Goal: Task Accomplishment & Management: Use online tool/utility

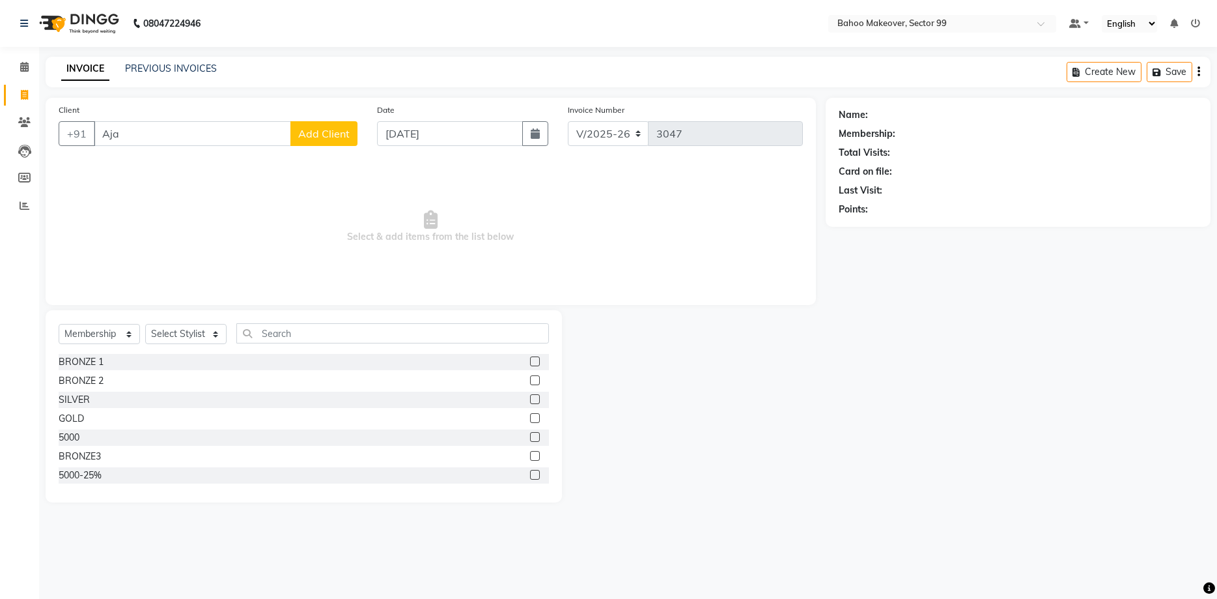
select select "6856"
select select "membership"
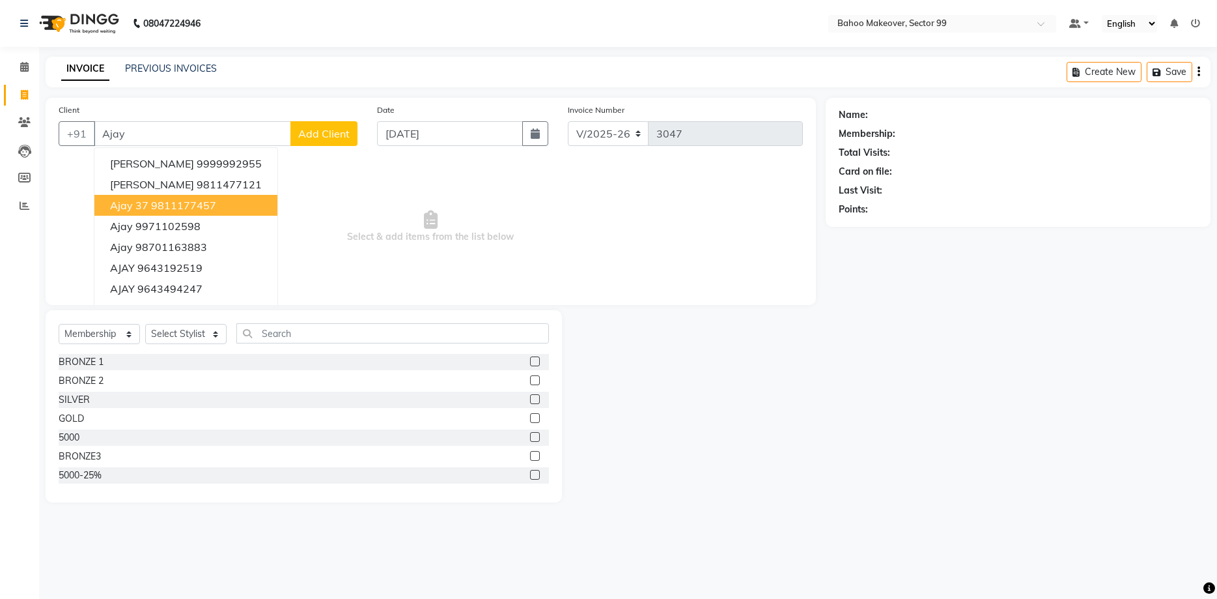
click at [180, 206] on ngb-highlight "9811177457" at bounding box center [183, 205] width 65 height 13
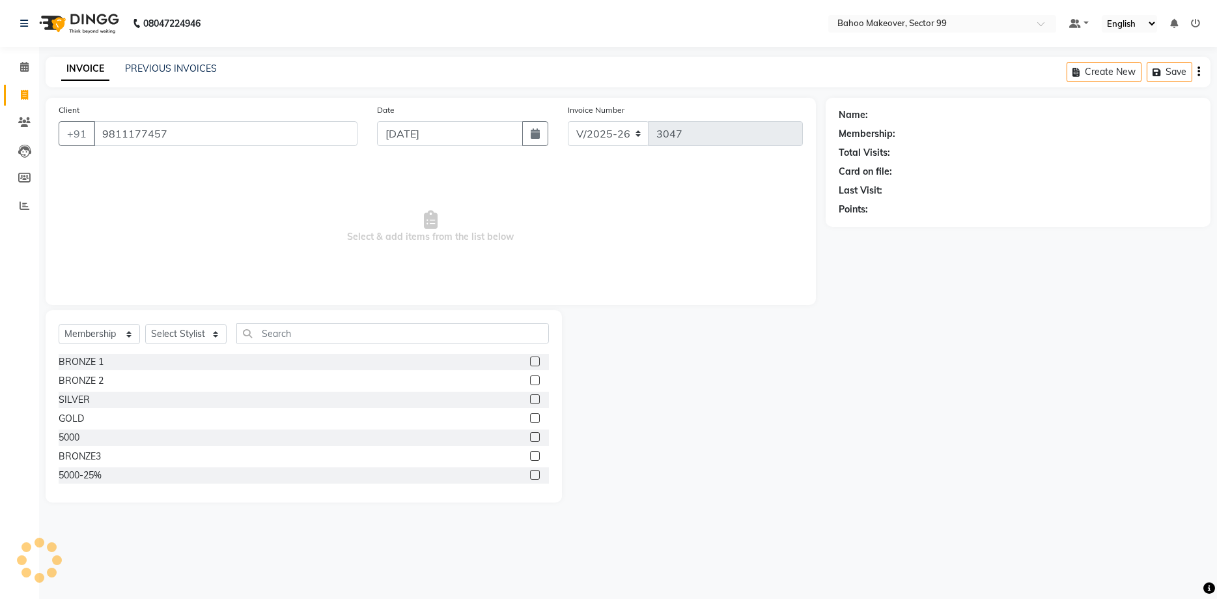
type input "9811177457"
select select "1: Object"
click at [878, 231] on icon "button" at bounding box center [875, 227] width 9 height 9
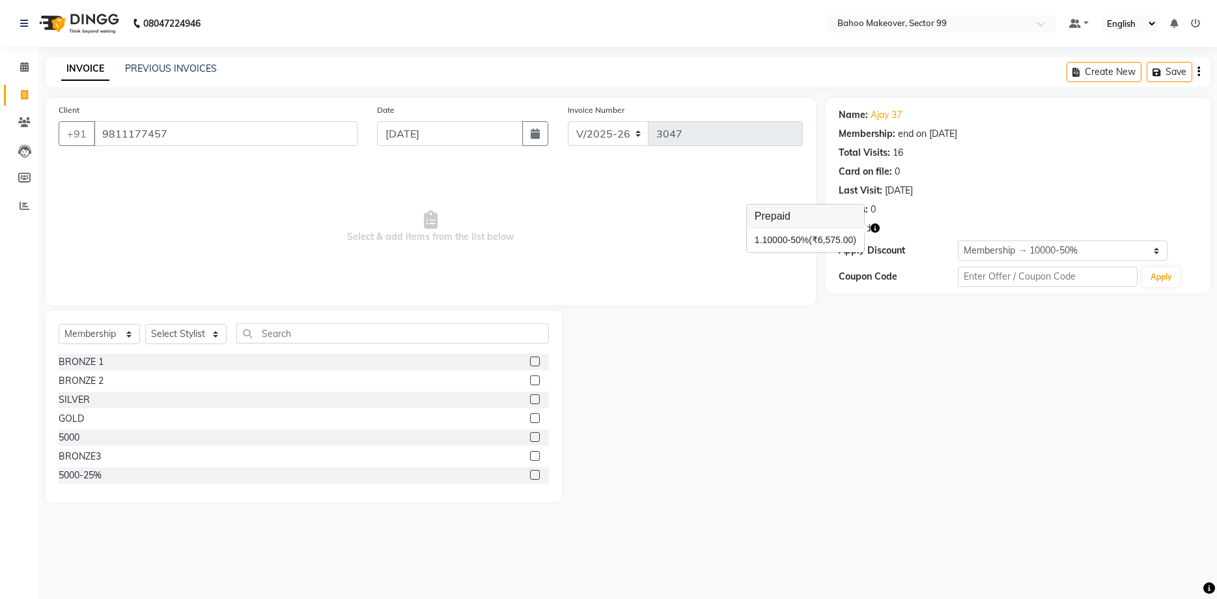
click at [878, 231] on icon "button" at bounding box center [875, 227] width 9 height 9
click at [59, 324] on select "Select Service Product Membership Package Voucher Prepaid Gift Card" at bounding box center [99, 334] width 81 height 20
select select "service"
click option "Service" at bounding box center [0, 0] width 0 height 0
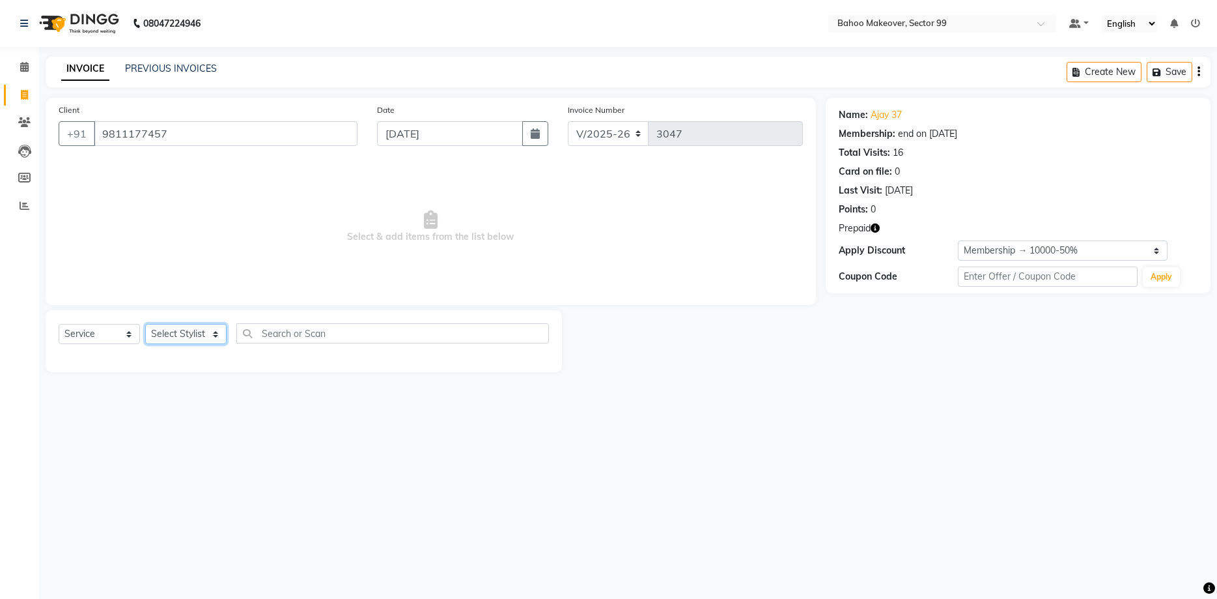
click at [145, 324] on select "Select Stylist [PERSON_NAME] Makeover Bahoo Makeover Salon [PERSON_NAME] [PERSO…" at bounding box center [185, 334] width 81 height 20
select select "54236"
click option "Azad" at bounding box center [0, 0] width 0 height 0
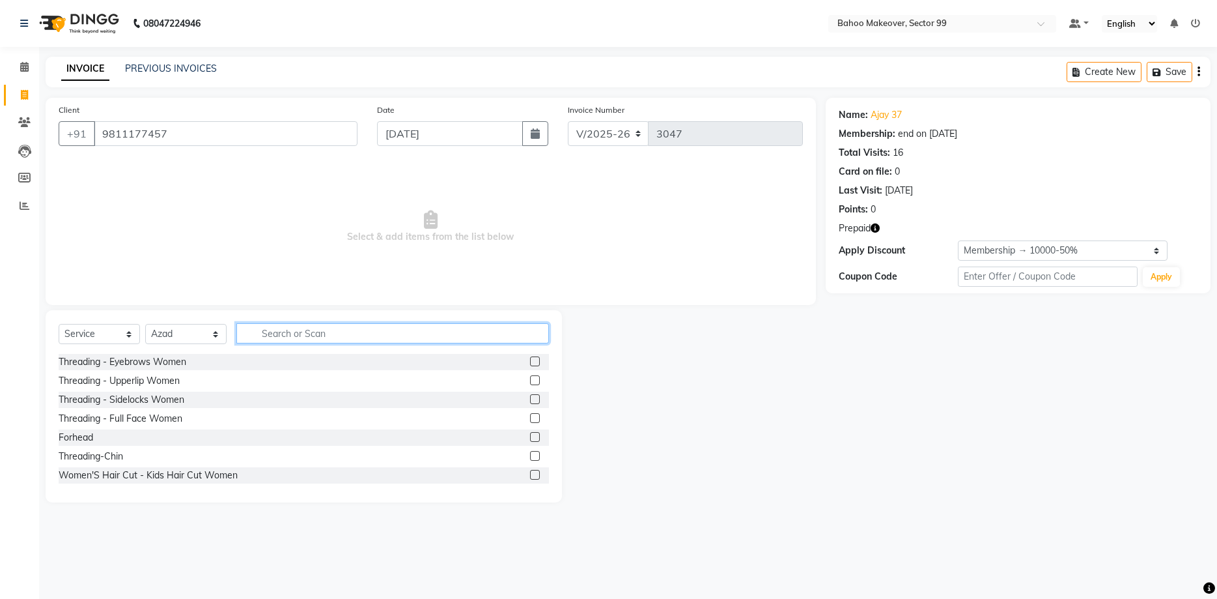
click at [287, 335] on input "text" at bounding box center [392, 333] width 313 height 20
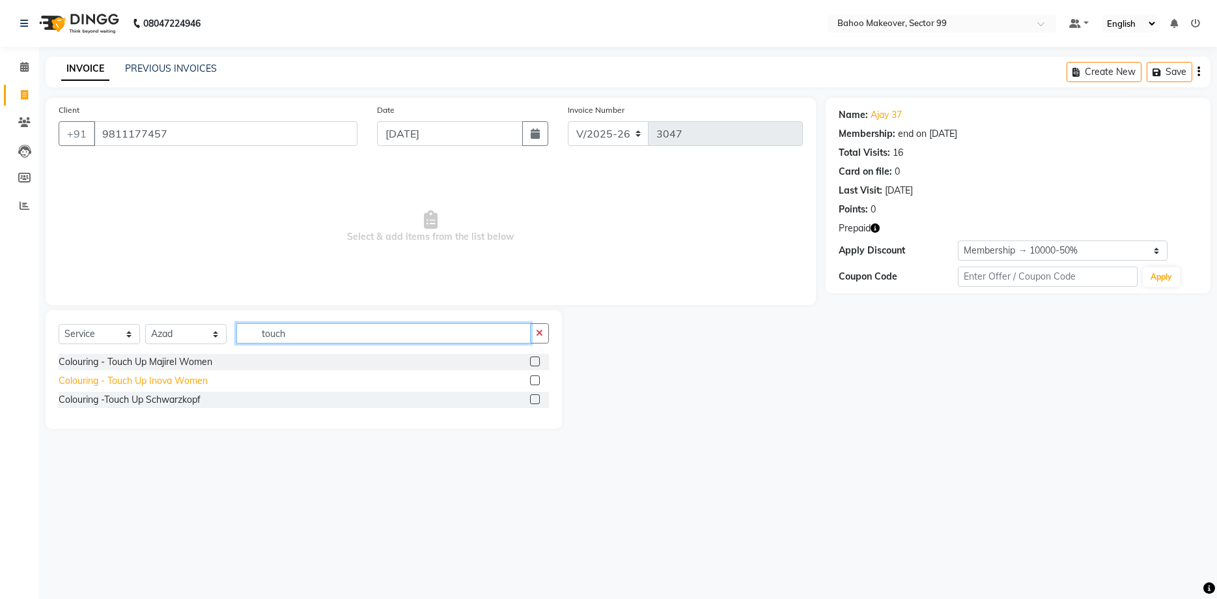
type input "touch"
click at [170, 381] on div "Colouring - Touch Up Inova Women" at bounding box center [133, 381] width 149 height 14
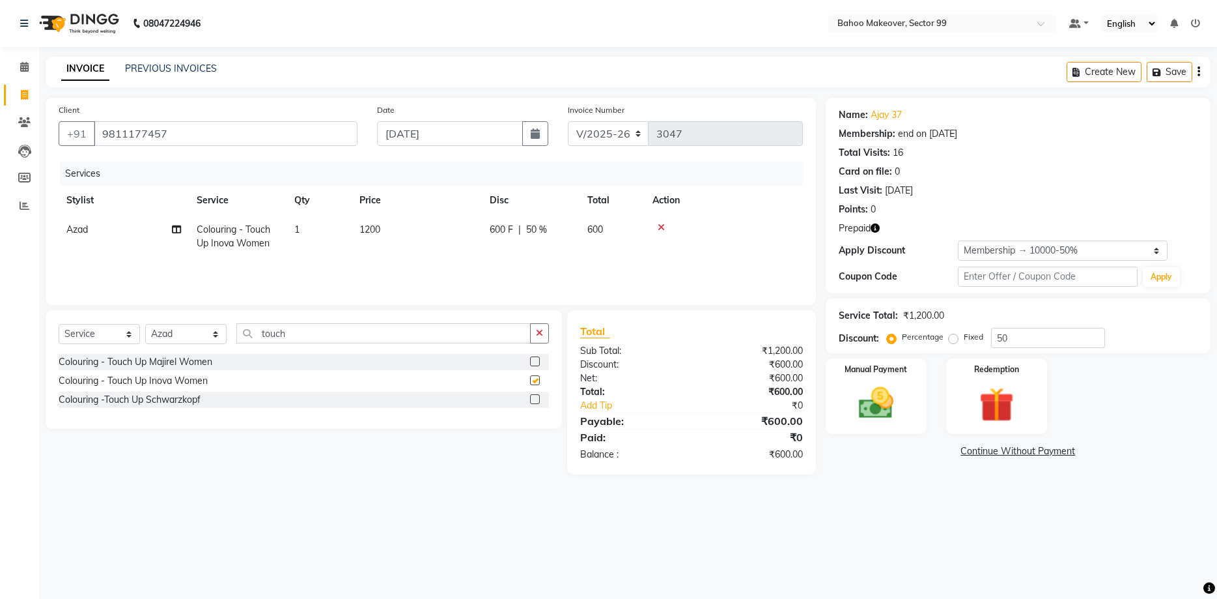
checkbox input "false"
click at [537, 333] on icon "button" at bounding box center [539, 332] width 7 height 9
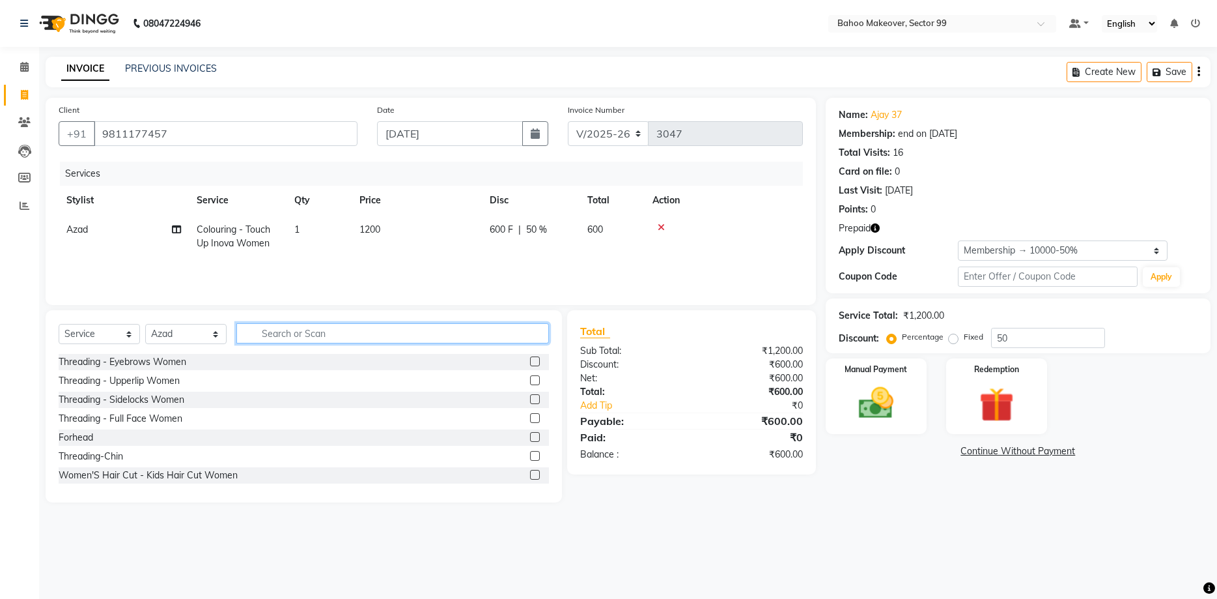
click at [470, 339] on input "text" at bounding box center [392, 333] width 313 height 20
type input "t"
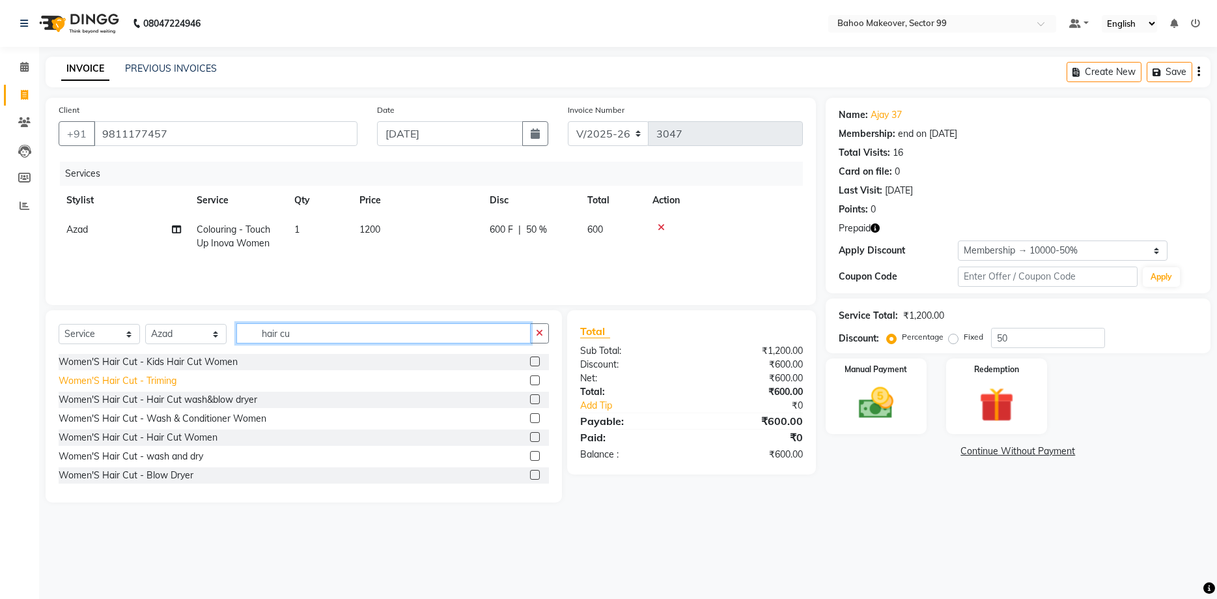
type input "hair cu"
click at [154, 382] on div "Women'S Hair Cut - Triming" at bounding box center [118, 381] width 118 height 14
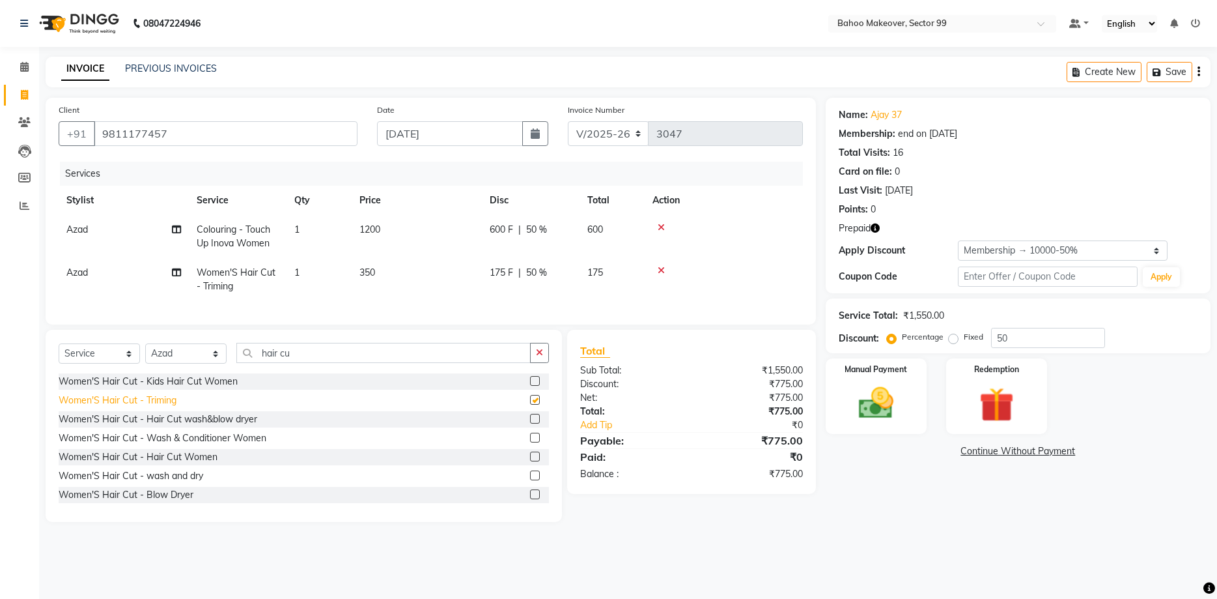
checkbox input "false"
click at [537, 356] on icon "button" at bounding box center [539, 352] width 7 height 9
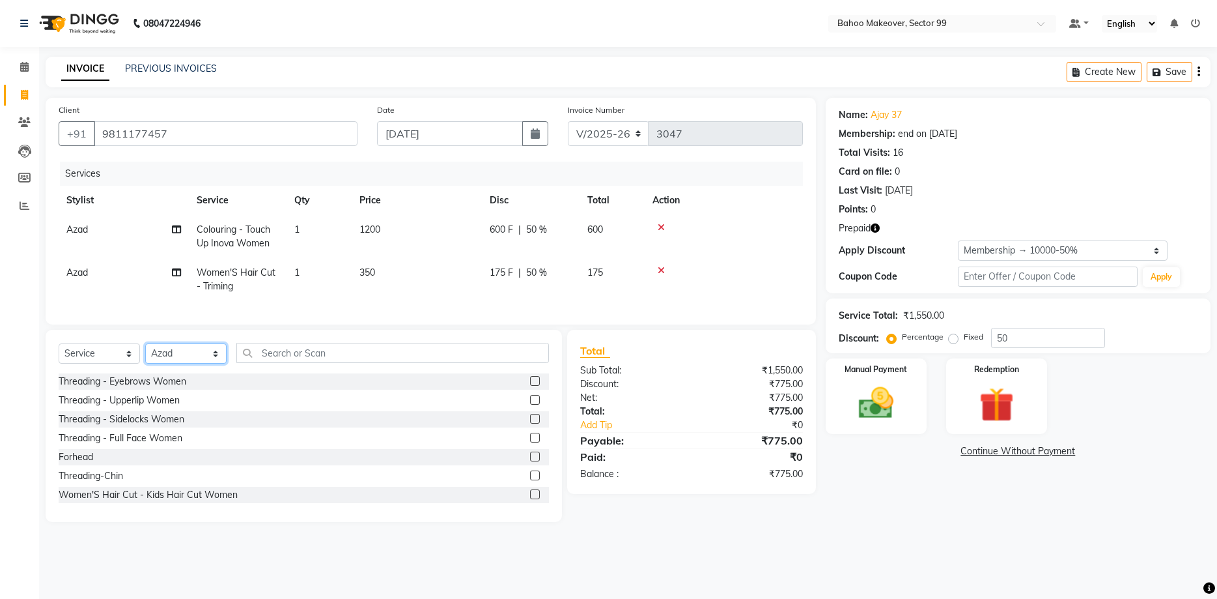
click at [145, 343] on select "Select Stylist [PERSON_NAME] Makeover Bahoo Makeover Salon [PERSON_NAME] [PERSO…" at bounding box center [185, 353] width 81 height 20
select select "64177"
click option "[PERSON_NAME]" at bounding box center [0, 0] width 0 height 0
click at [270, 352] on input "text" at bounding box center [392, 353] width 313 height 20
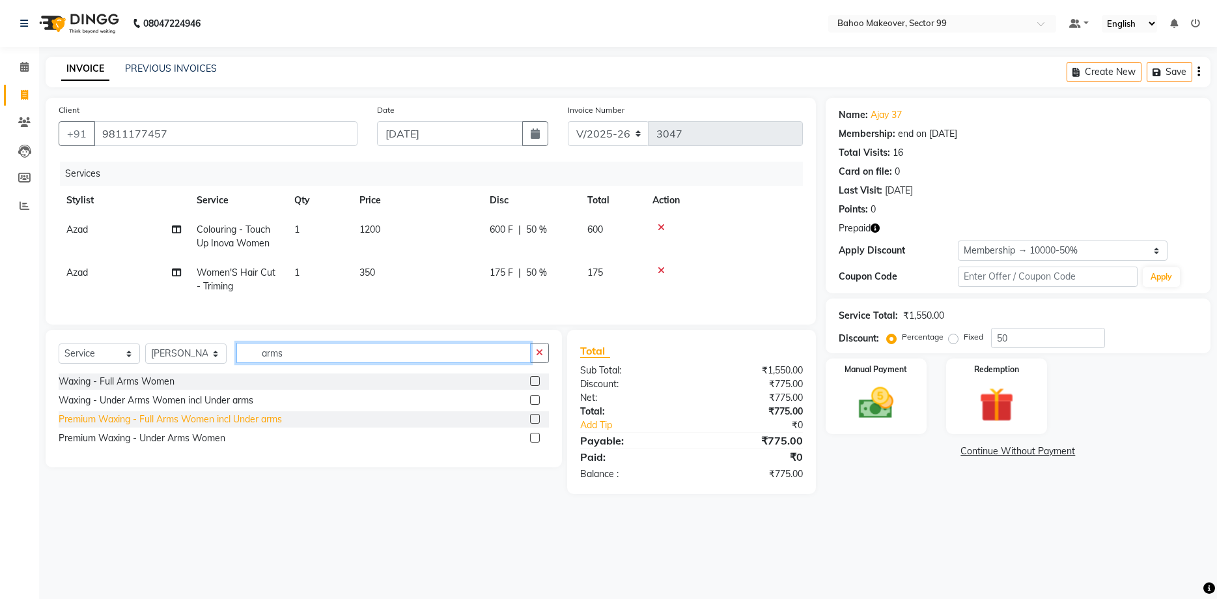
type input "arms"
click at [216, 420] on div "Premium Waxing - Full Arms Women incl Under arms" at bounding box center [170, 419] width 223 height 14
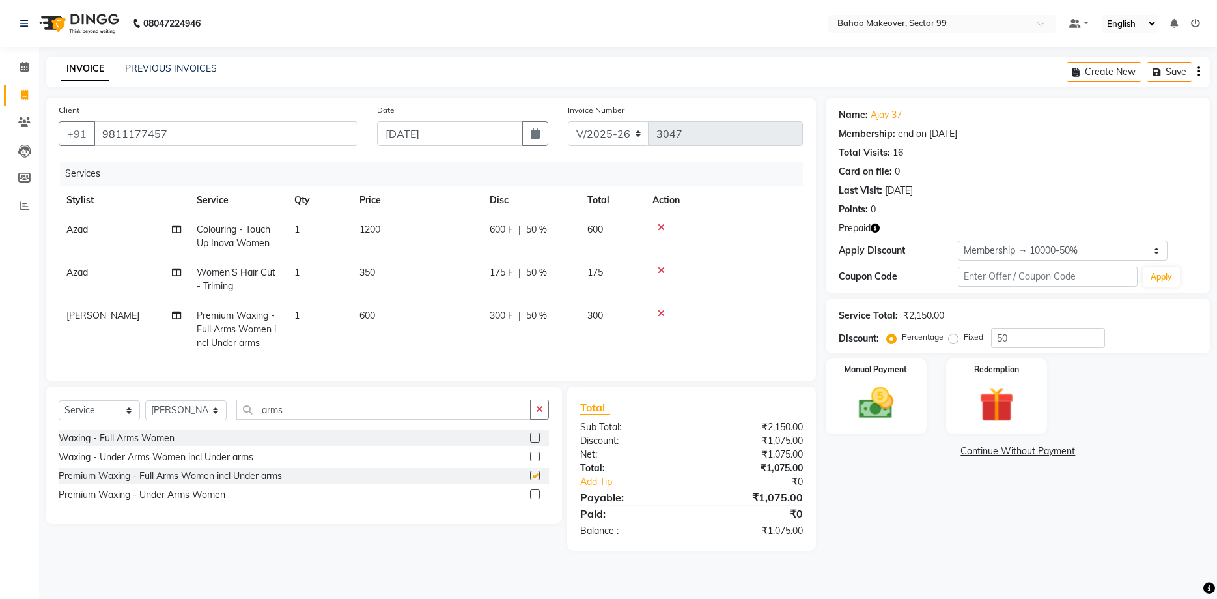
checkbox input "false"
click at [538, 415] on button "button" at bounding box center [539, 409] width 19 height 20
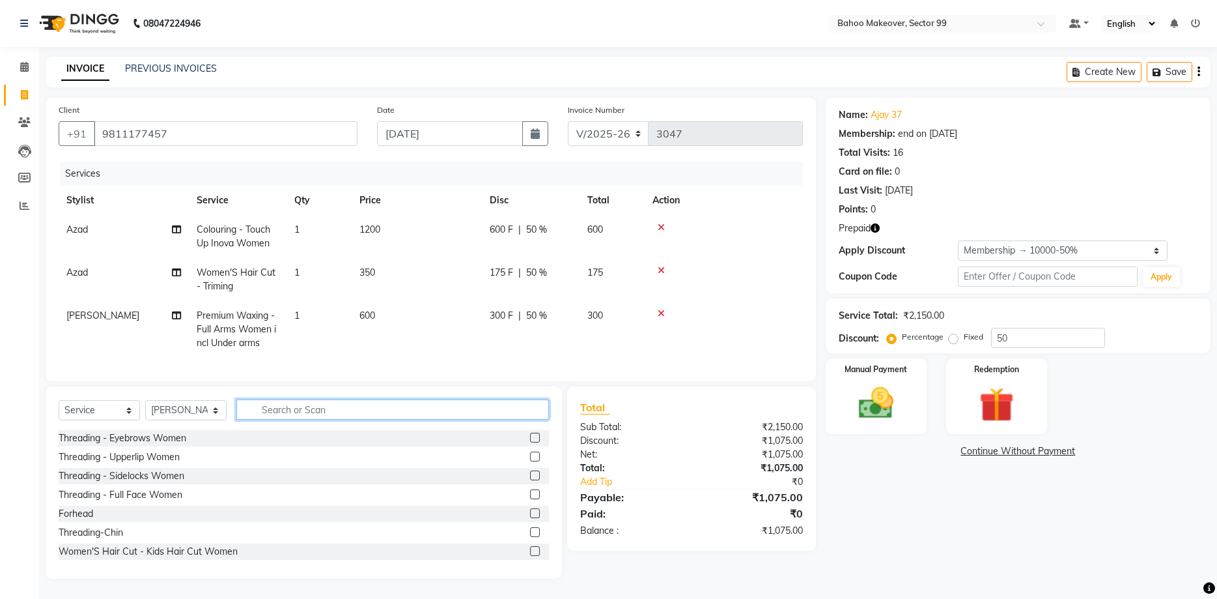
click at [480, 413] on input "text" at bounding box center [392, 409] width 313 height 20
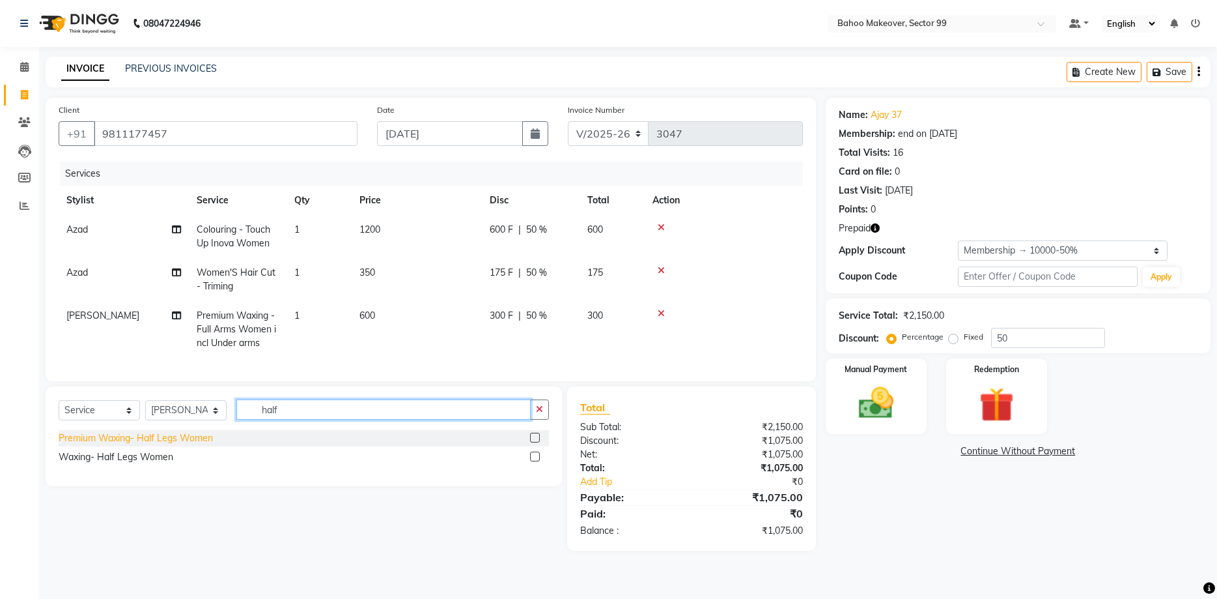
type input "half"
click at [137, 442] on div "Premium Waxing- Half Legs Women" at bounding box center [136, 438] width 154 height 14
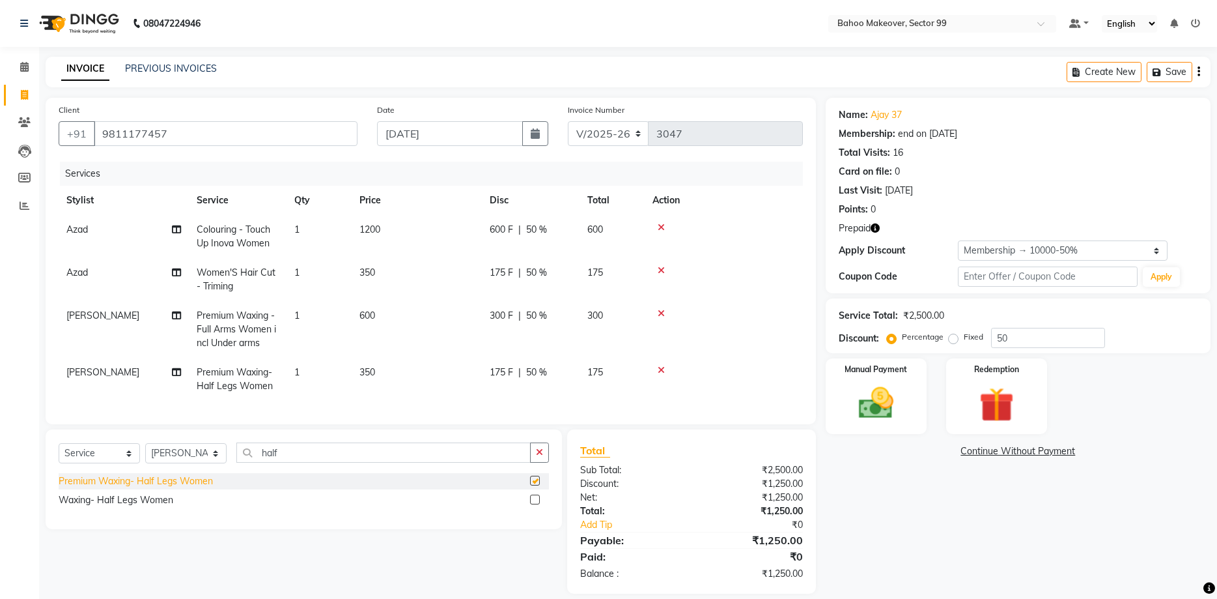
checkbox input "false"
click at [541, 451] on icon "button" at bounding box center [539, 451] width 7 height 9
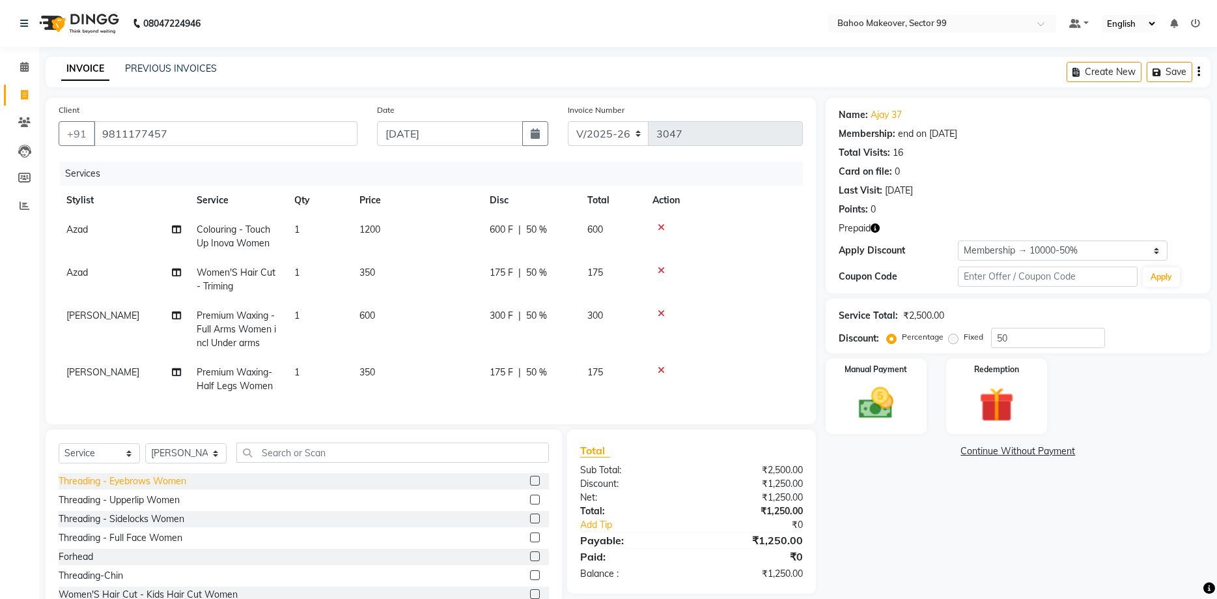
click at [134, 481] on div "Threading - Eyebrows Women" at bounding box center [123, 481] width 128 height 14
checkbox input "false"
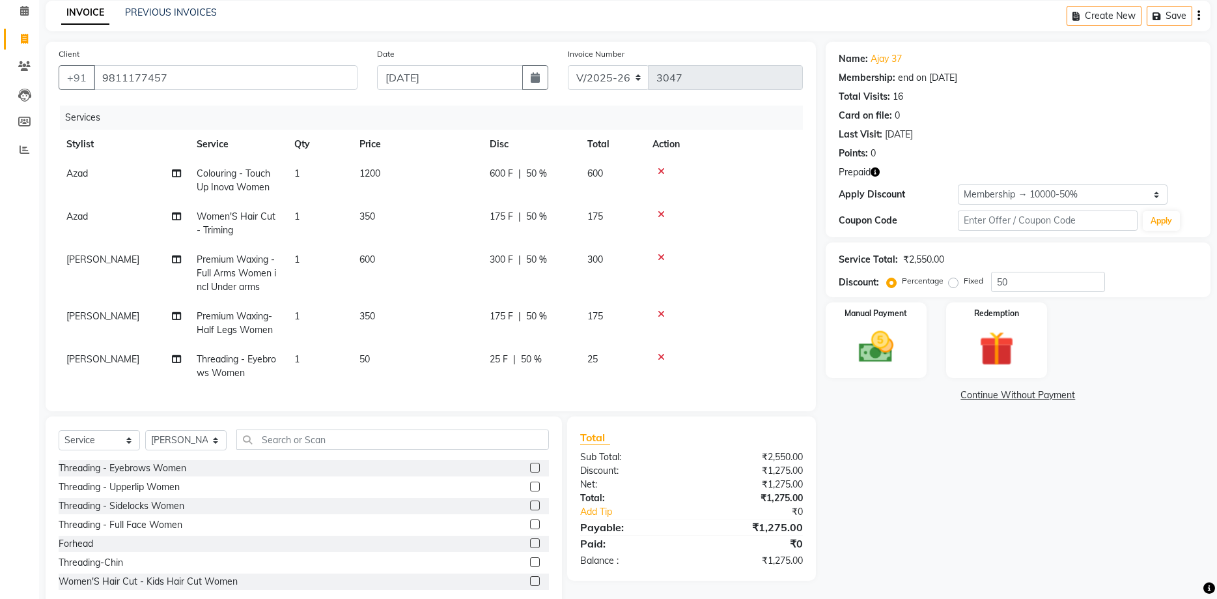
scroll to position [85, 0]
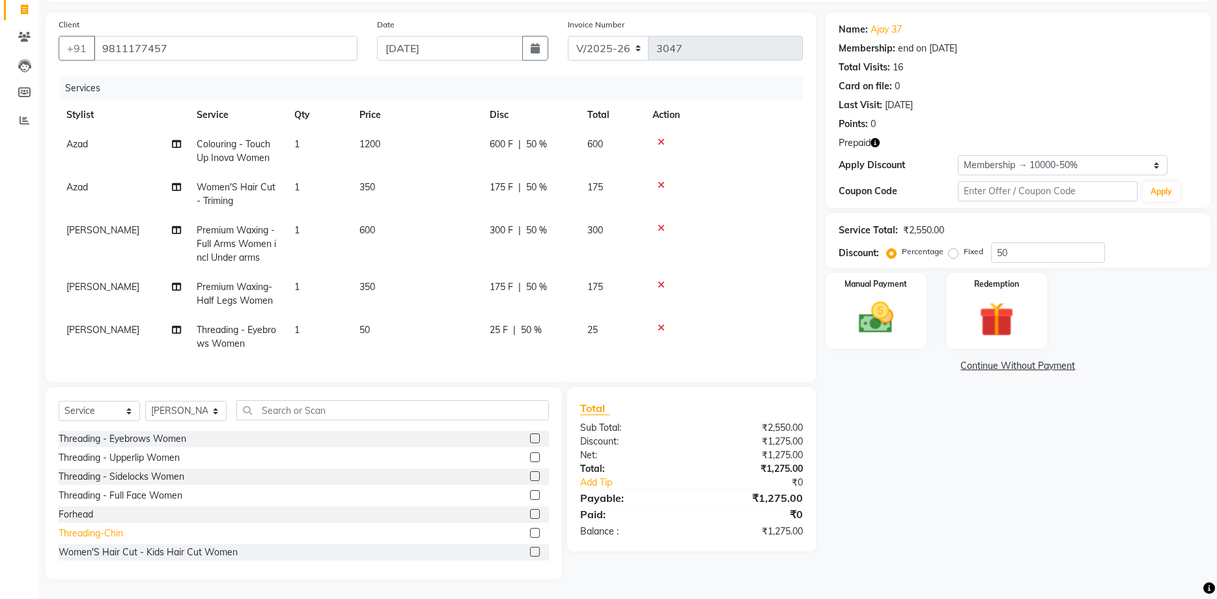
click at [87, 531] on div "Threading-Chin" at bounding box center [91, 533] width 64 height 14
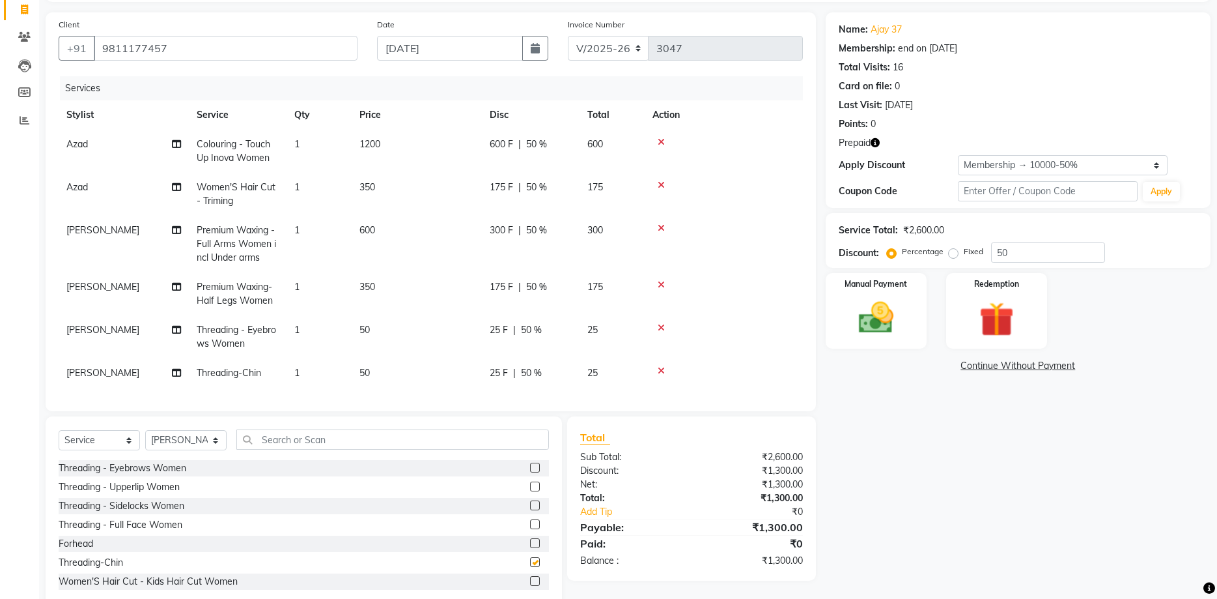
checkbox input "false"
click at [983, 333] on img at bounding box center [997, 319] width 59 height 45
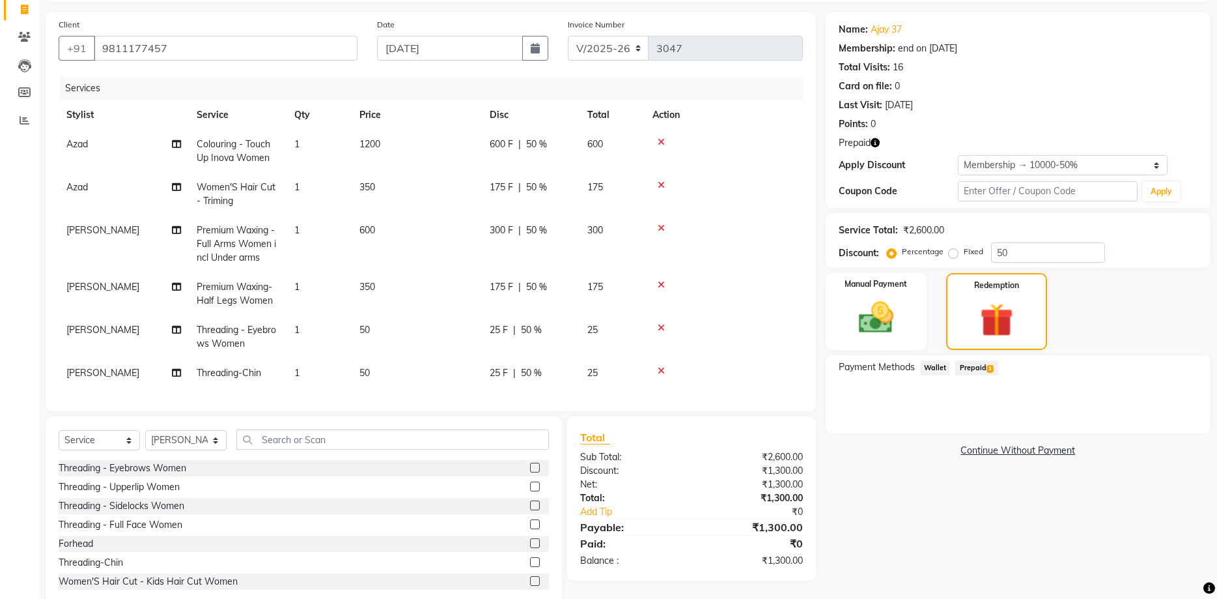
click at [981, 369] on span "Prepaid 1" at bounding box center [976, 367] width 42 height 15
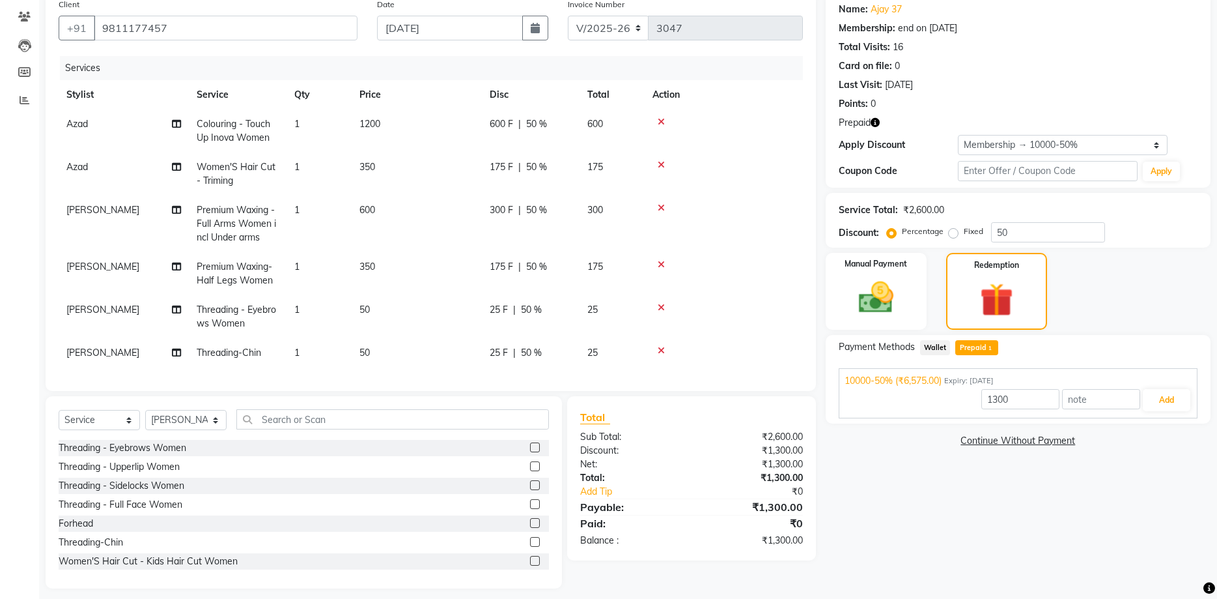
scroll to position [115, 0]
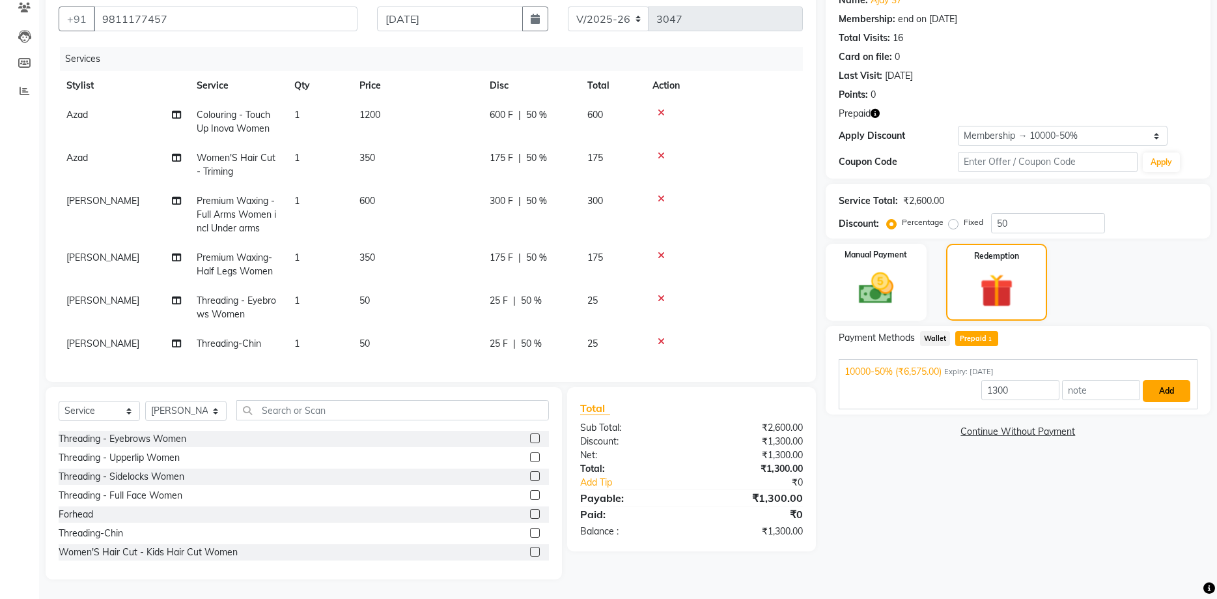
click at [1167, 395] on button "Add" at bounding box center [1167, 391] width 48 height 22
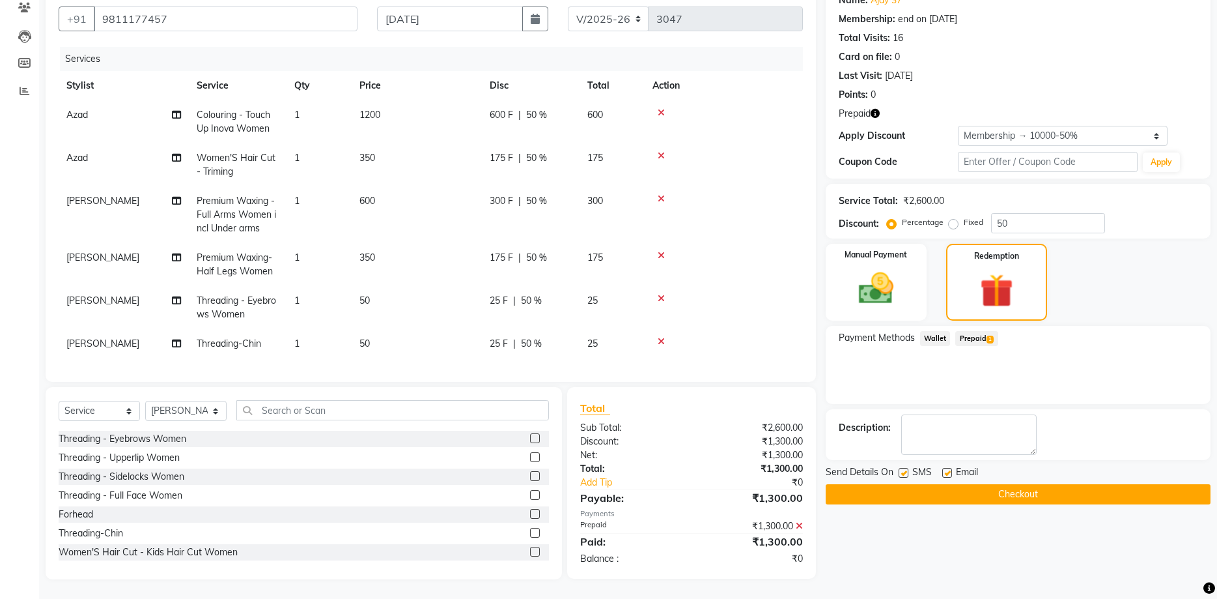
click at [1101, 497] on button "Checkout" at bounding box center [1018, 494] width 385 height 20
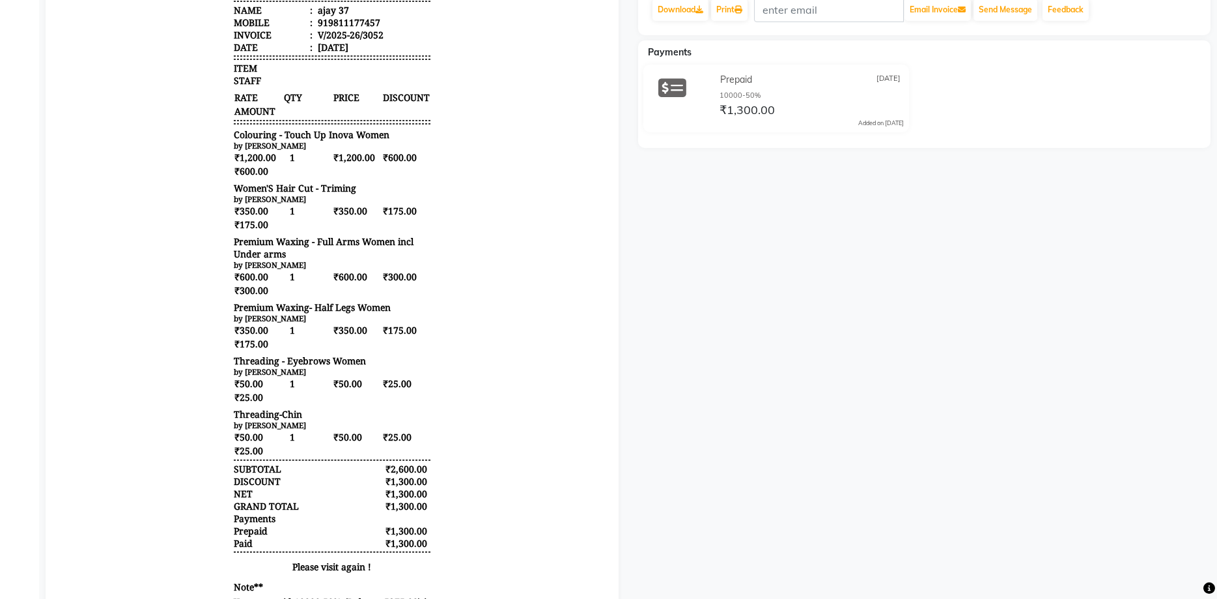
scroll to position [287, 0]
